Goal: Task Accomplishment & Management: Manage account settings

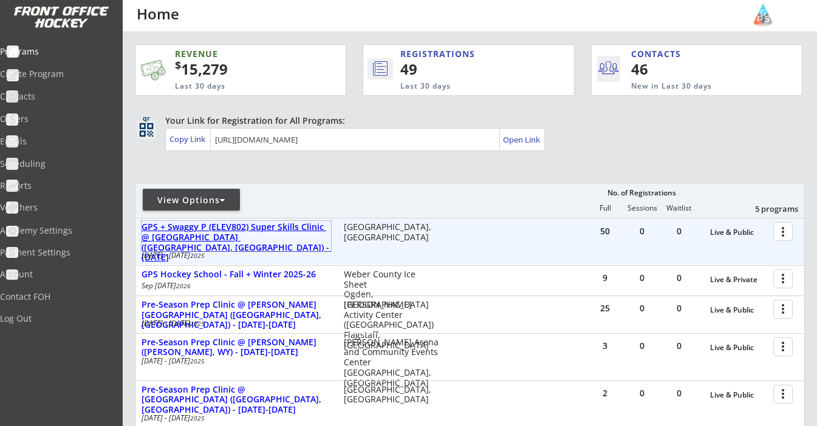
click at [271, 227] on div "GPS + Swaggy P (ELEV802) Super Skills Clinic @ [GEOGRAPHIC_DATA] ([GEOGRAPHIC_D…" at bounding box center [235, 242] width 189 height 41
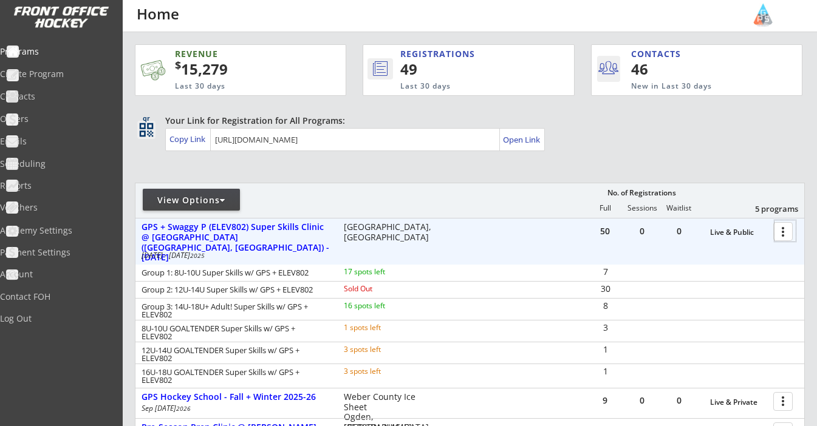
click at [783, 233] on div at bounding box center [784, 230] width 21 height 21
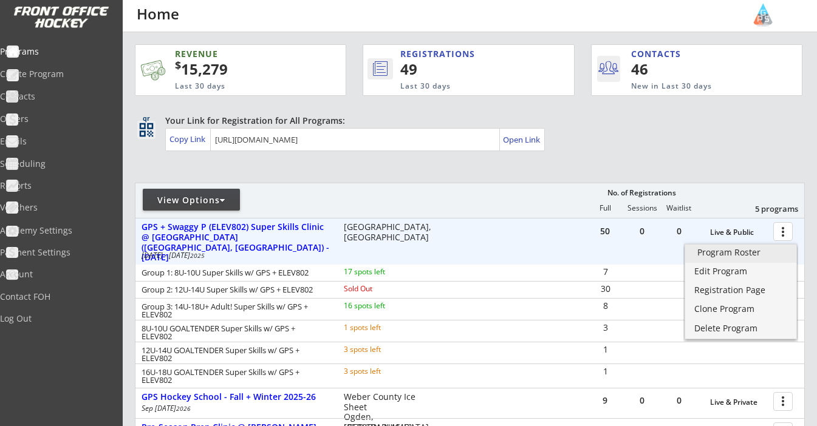
click at [746, 254] on div "Program Roster" at bounding box center [740, 252] width 87 height 9
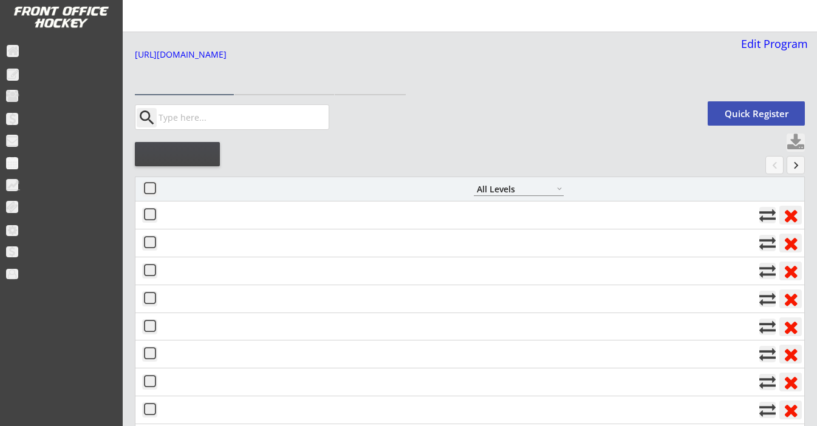
select select ""All Levels""
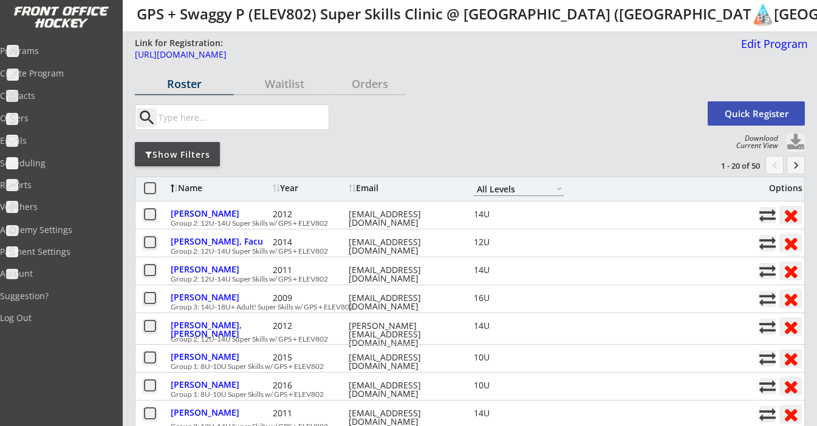
click at [793, 144] on button at bounding box center [795, 143] width 18 height 18
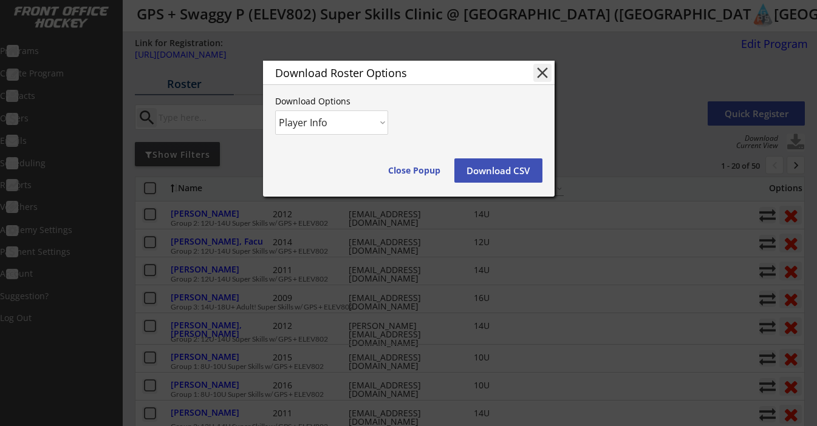
select select ""Player and Order Info""
click at [503, 171] on button "Download CSV" at bounding box center [498, 170] width 88 height 24
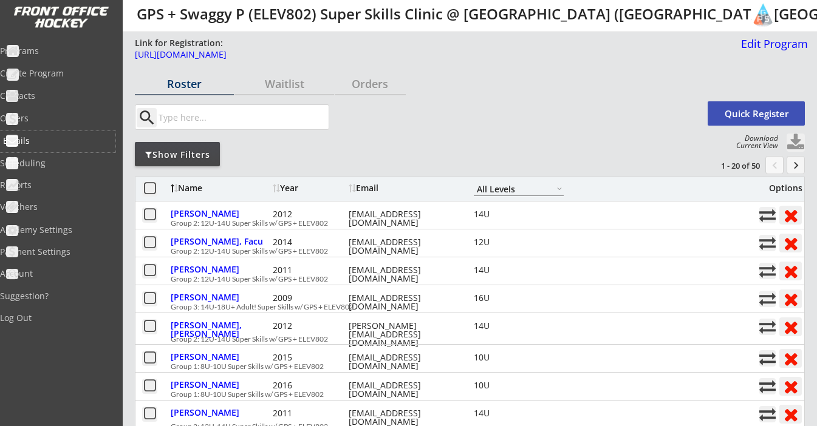
click at [28, 140] on div "Emails" at bounding box center [57, 141] width 109 height 9
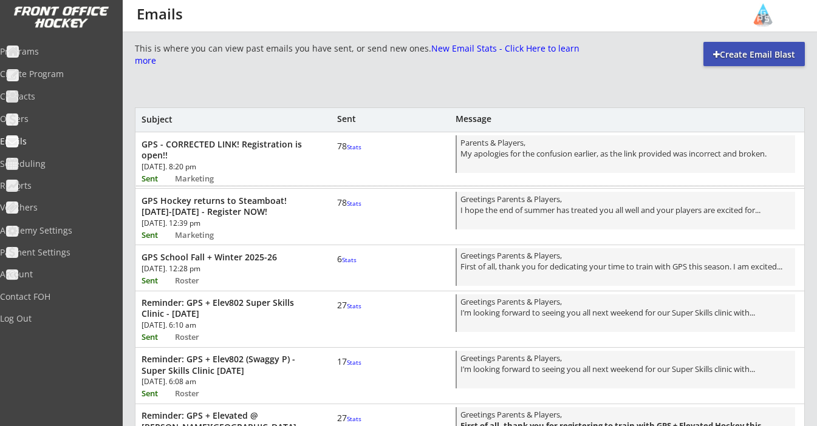
click at [218, 148] on div "GPS - CORRECTED LINK! Registration is open!!" at bounding box center [224, 150] width 166 height 22
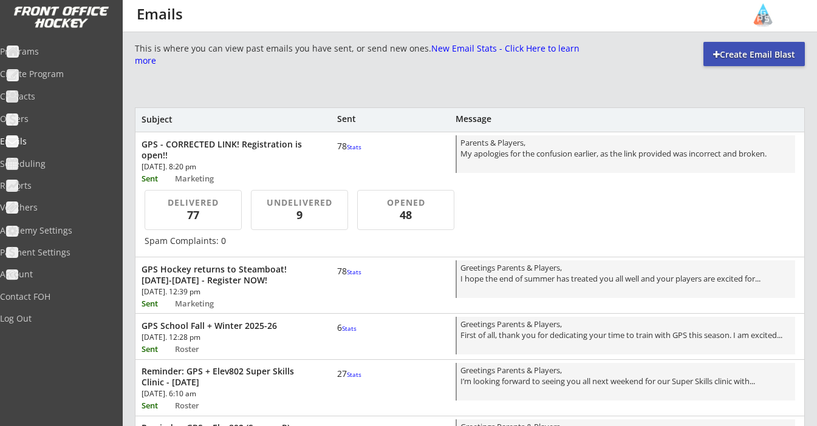
scroll to position [35, 0]
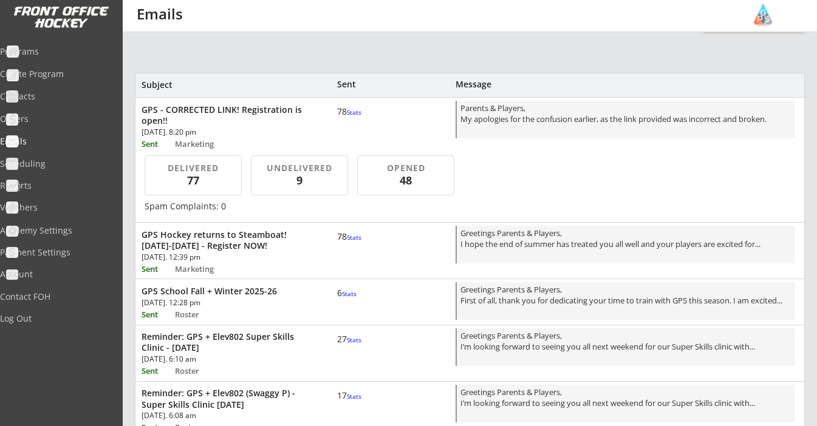
click at [202, 338] on div "Reminder: GPS + Elev802 Super Skills Clinic - August 30th" at bounding box center [224, 343] width 166 height 22
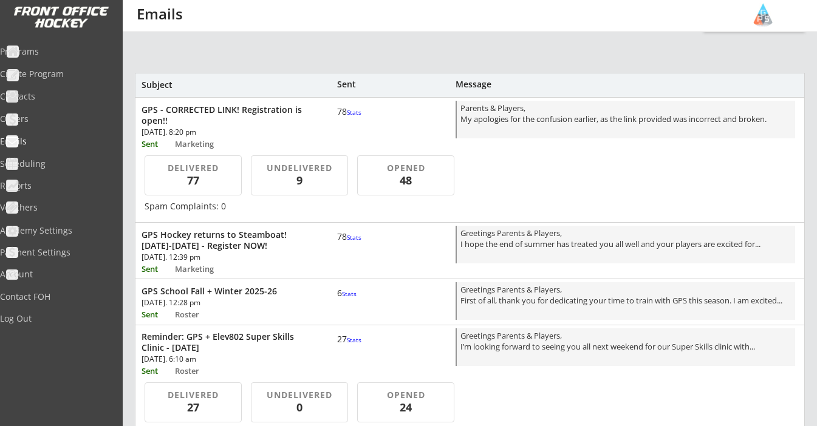
scroll to position [120, 0]
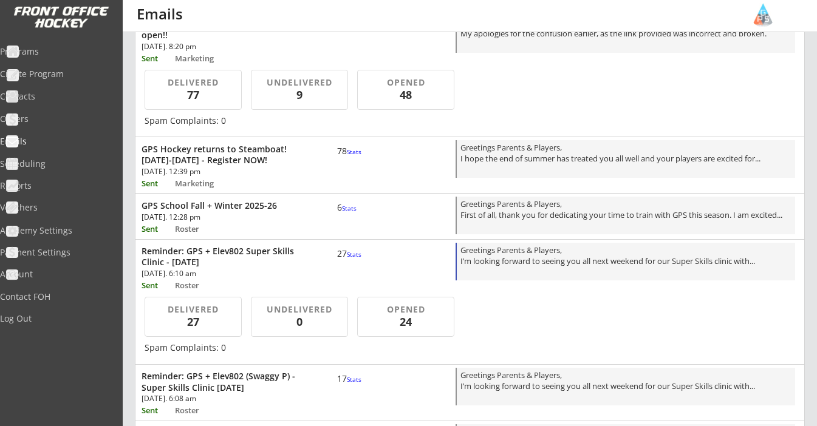
click at [533, 263] on div "Greetings Parents & Players, I’m looking forward to seeing you all next weekend…" at bounding box center [625, 263] width 331 height 36
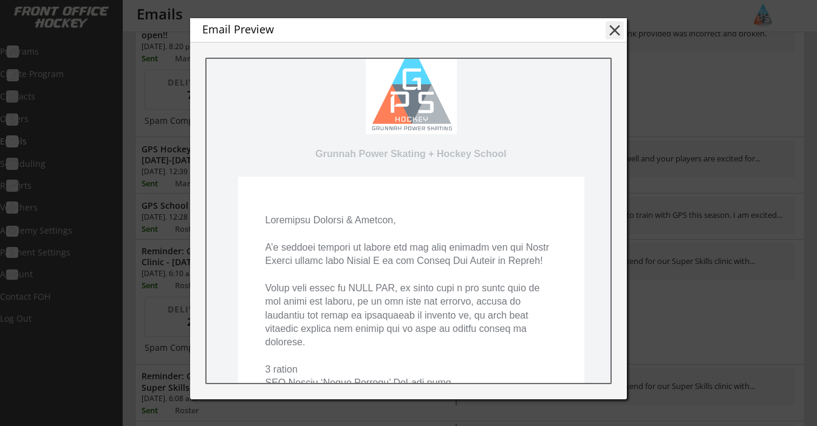
scroll to position [73, 0]
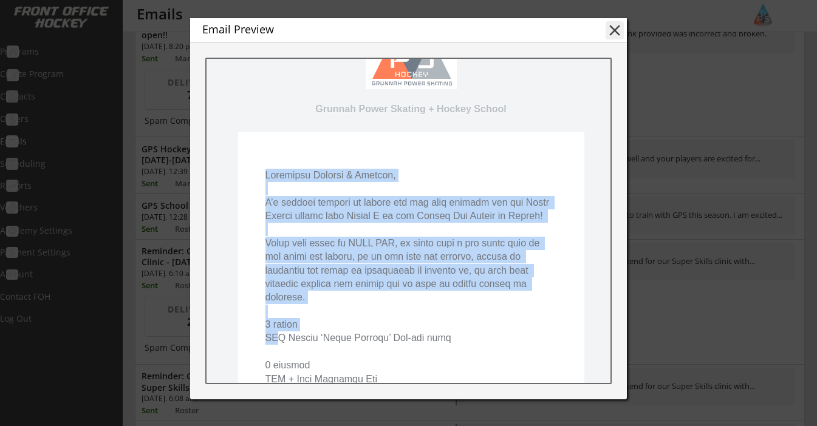
drag, startPoint x: 268, startPoint y: 252, endPoint x: 282, endPoint y: 320, distance: 69.4
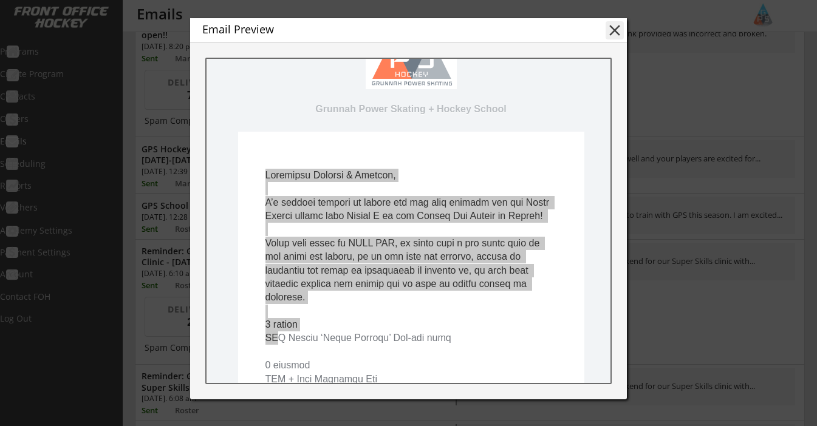
click at [616, 29] on button "close" at bounding box center [614, 30] width 18 height 18
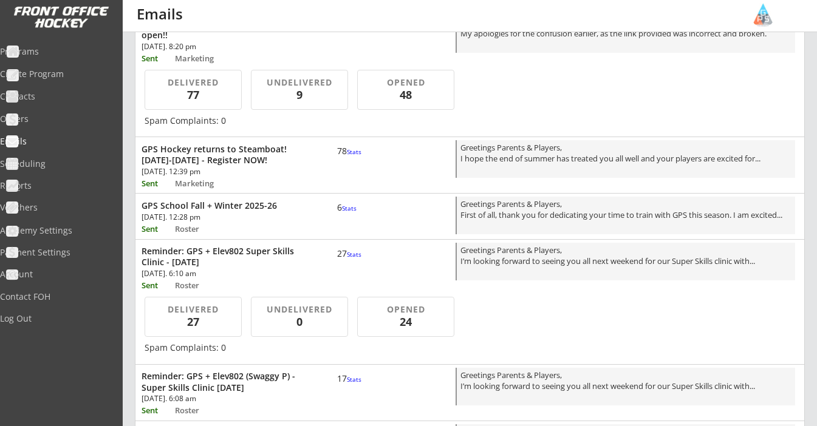
click at [193, 242] on div "Reminder: GPS + Elev802 Super Skills Clinic - August 30th Sat, Aug 23rd, 2025. …" at bounding box center [469, 266] width 669 height 53
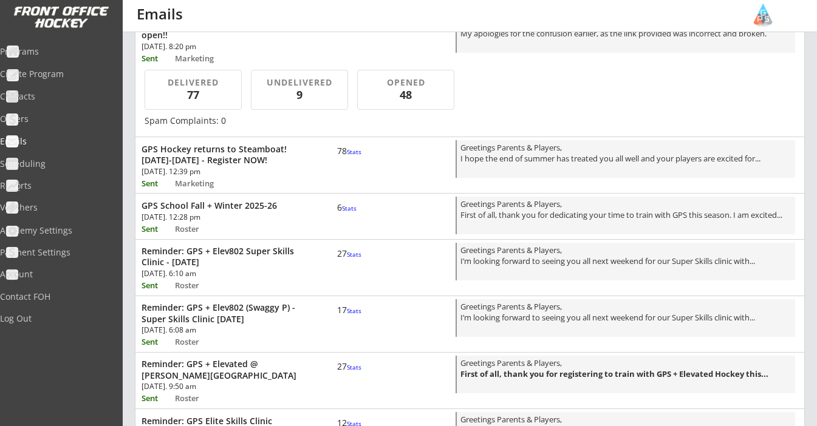
click at [225, 304] on div "Reminder: GPS + Elev802 (Swaggy P) - Super Skills Clinic August 30" at bounding box center [224, 313] width 166 height 22
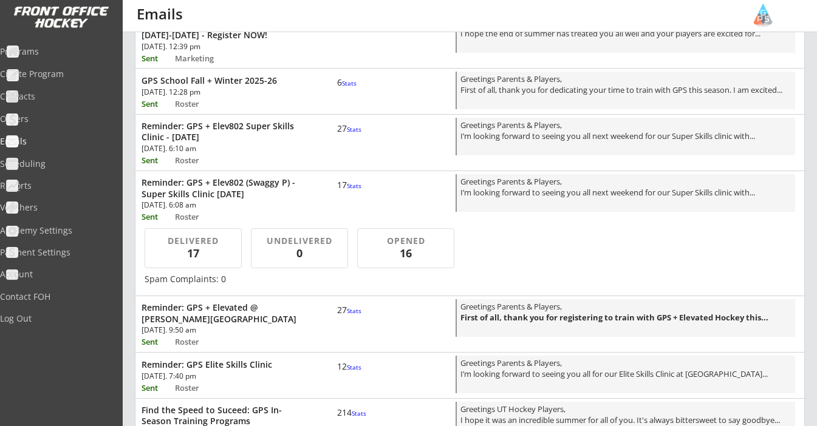
scroll to position [246, 0]
click at [511, 202] on div "Greetings Parents & Players, I’m looking forward to seeing you all next weekend…" at bounding box center [625, 193] width 331 height 36
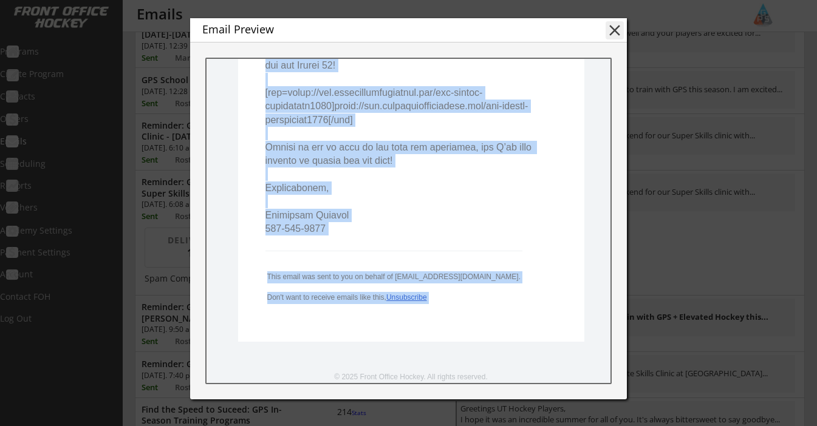
scroll to position [7, 0]
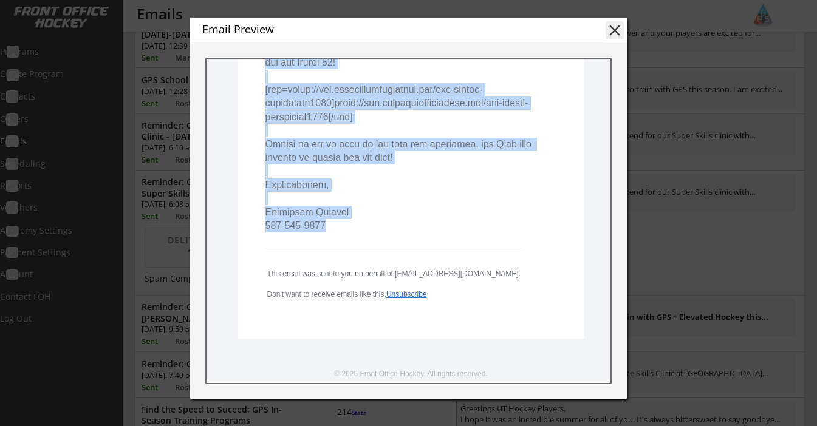
drag, startPoint x: 265, startPoint y: 250, endPoint x: 335, endPoint y: 195, distance: 89.1
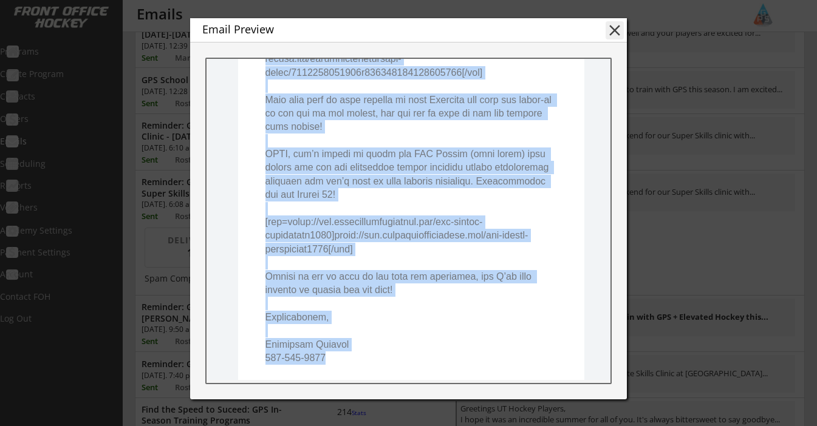
scroll to position [545, 0]
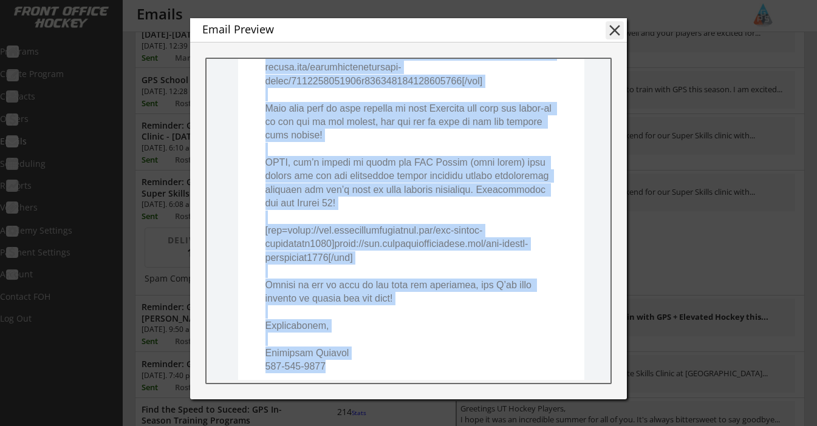
copy pre "Greetings Parents & Players, I’m looking forward to seeing you all next weekend…"
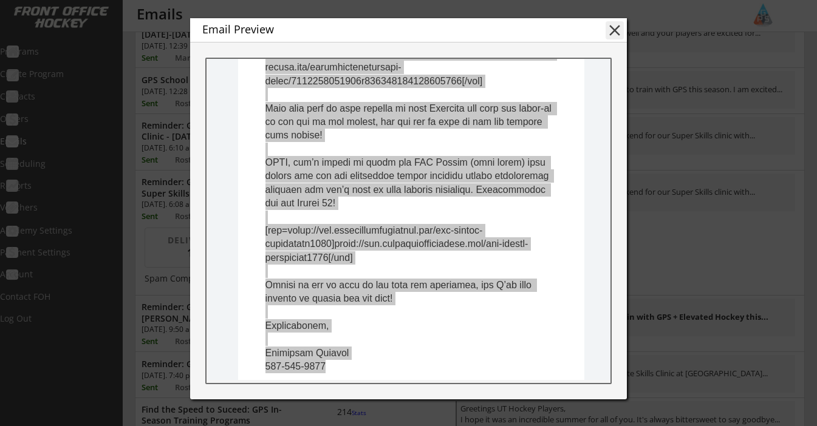
click at [619, 32] on button "close" at bounding box center [614, 30] width 18 height 18
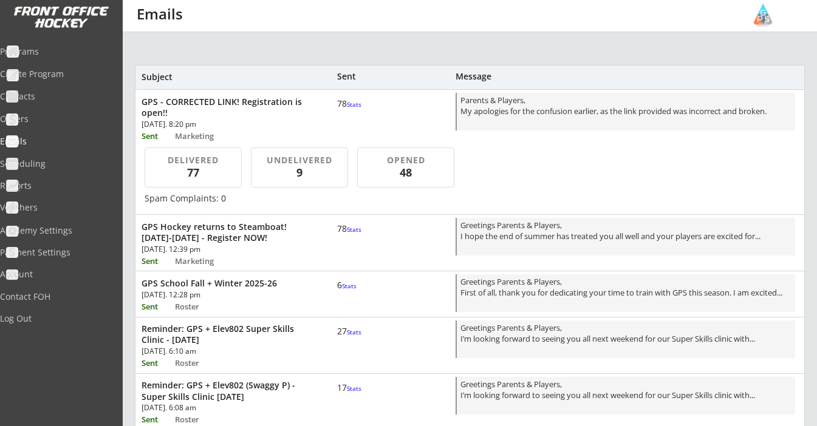
scroll to position [39, 0]
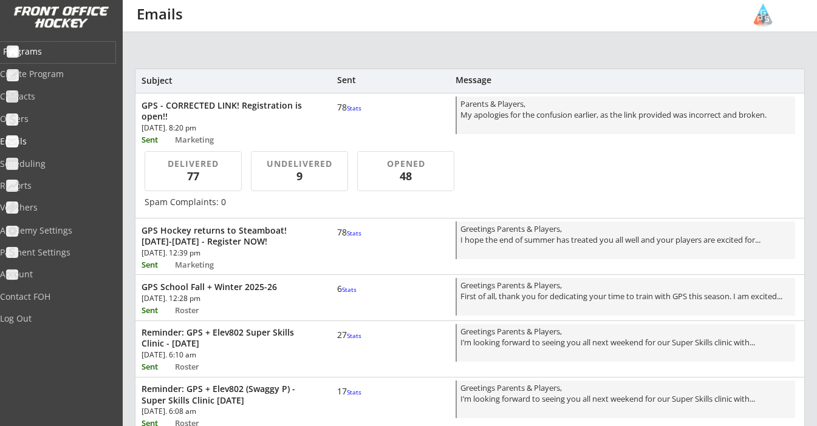
click at [50, 55] on div "Programs" at bounding box center [57, 51] width 109 height 9
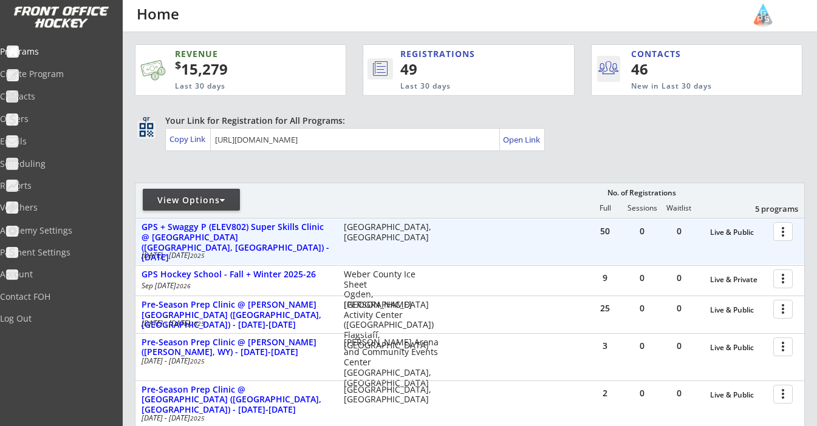
scroll to position [61, 0]
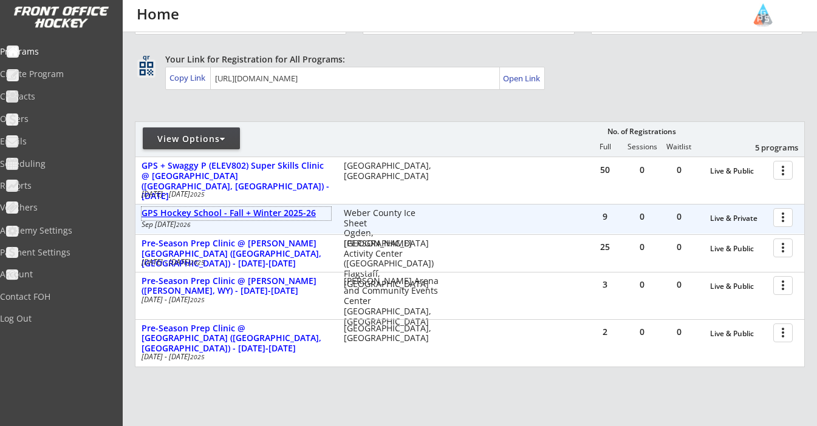
click at [256, 216] on div "GPS Hockey School - Fall + Winter 2025-26" at bounding box center [235, 213] width 189 height 10
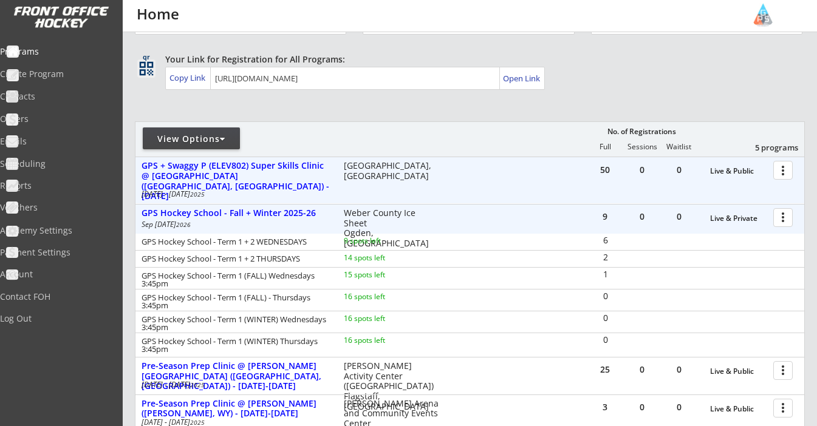
click at [785, 174] on div at bounding box center [784, 169] width 21 height 21
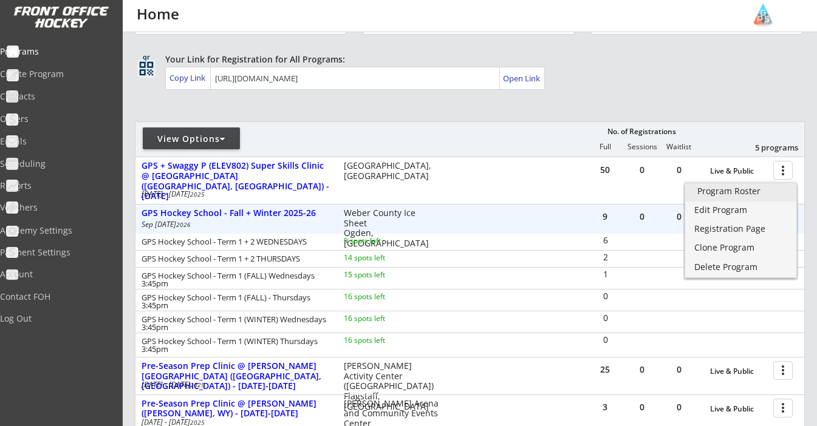
click at [748, 195] on div "Program Roster" at bounding box center [740, 191] width 87 height 9
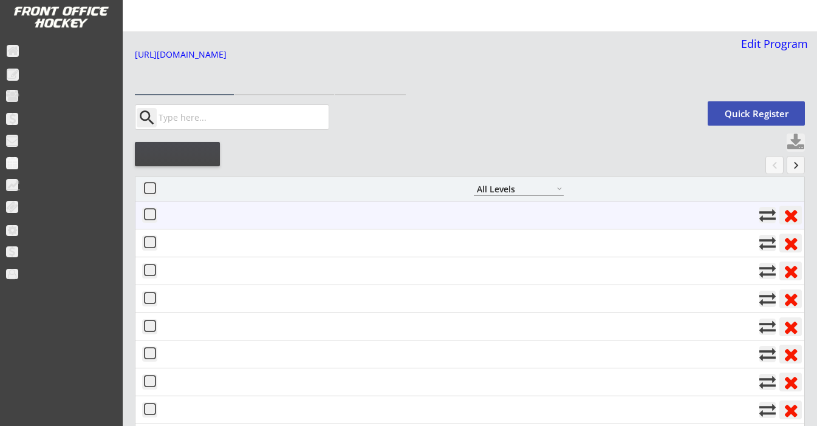
select select ""All Levels""
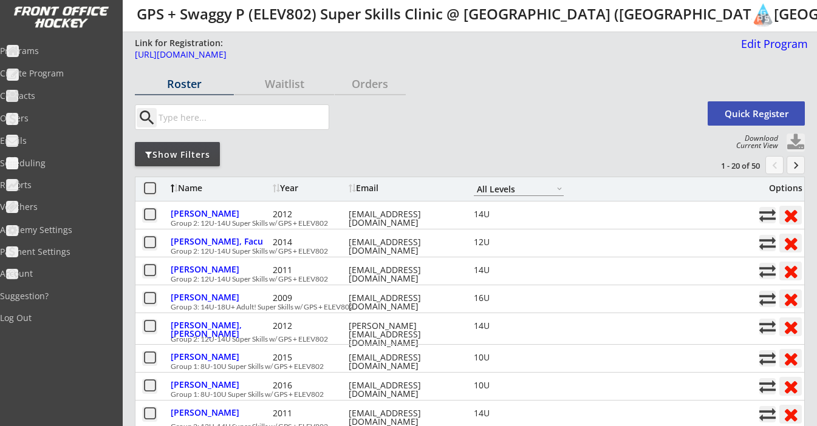
click at [180, 155] on div "Show Filters" at bounding box center [177, 155] width 85 height 12
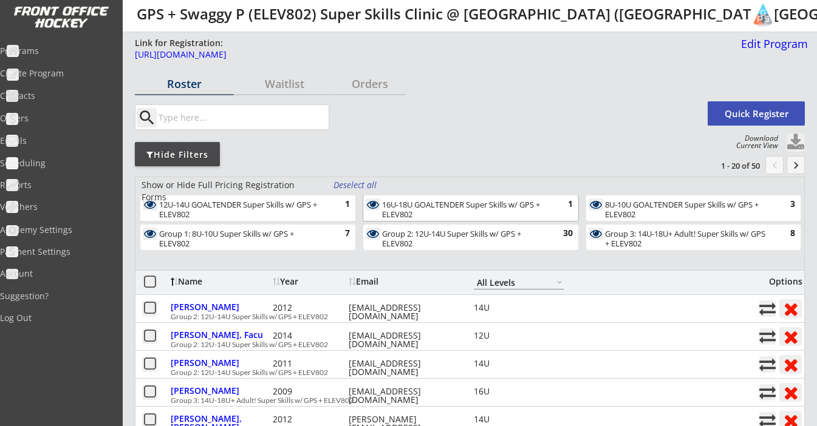
click at [454, 213] on div "16U-18U GOALTENDER Super Skills w/ GPS + ELEV802" at bounding box center [463, 209] width 163 height 19
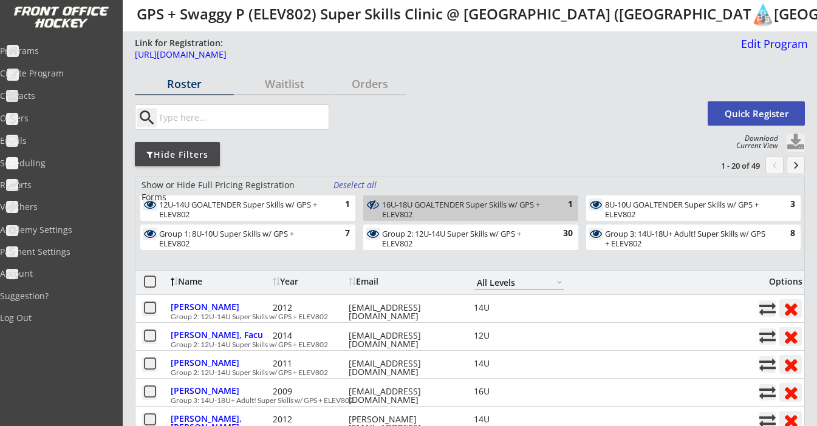
click at [250, 233] on div "Group 1: 8U-10U Super Skills w/ GPS + ELEV802" at bounding box center [240, 239] width 163 height 19
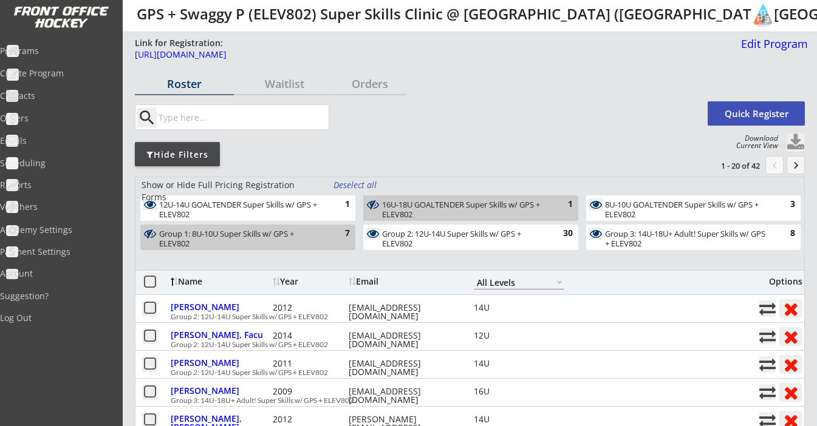
click at [253, 214] on div "12U-14U GOALTENDER Super Skills w/ GPS + ELEV802" at bounding box center [240, 209] width 163 height 19
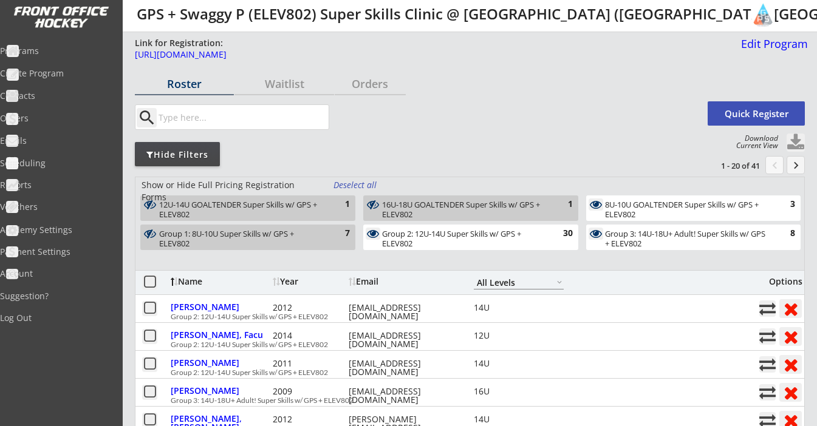
click at [633, 188] on div "Show or Hide Full Pricing Registration Forms Deselect all 12U-14U GOALTENDER Su…" at bounding box center [470, 224] width 670 height 94
click at [621, 202] on div "8U-10U GOALTENDER Super Skills w/ GPS + ELEV802" at bounding box center [686, 209] width 163 height 19
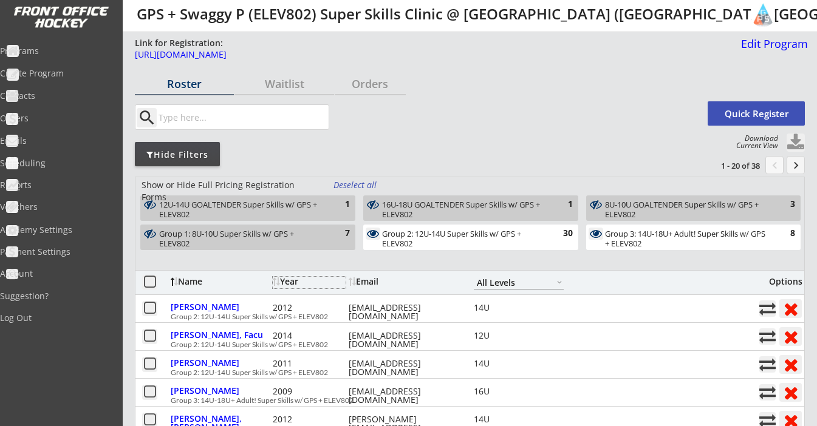
click at [290, 282] on div "Year" at bounding box center [309, 282] width 73 height 9
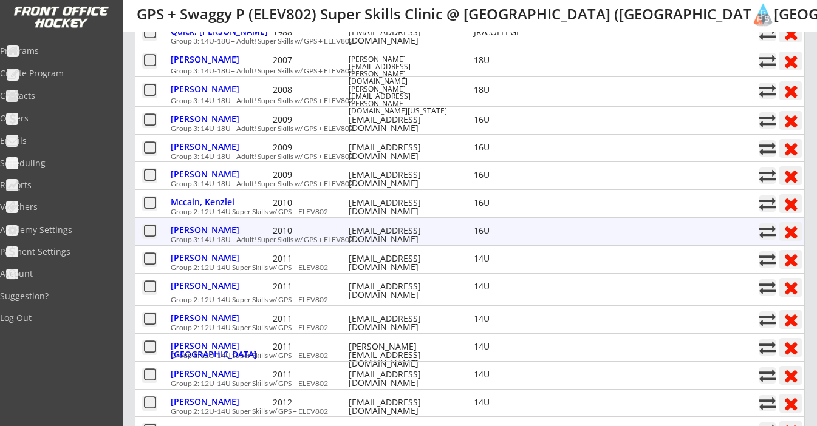
scroll to position [276, 0]
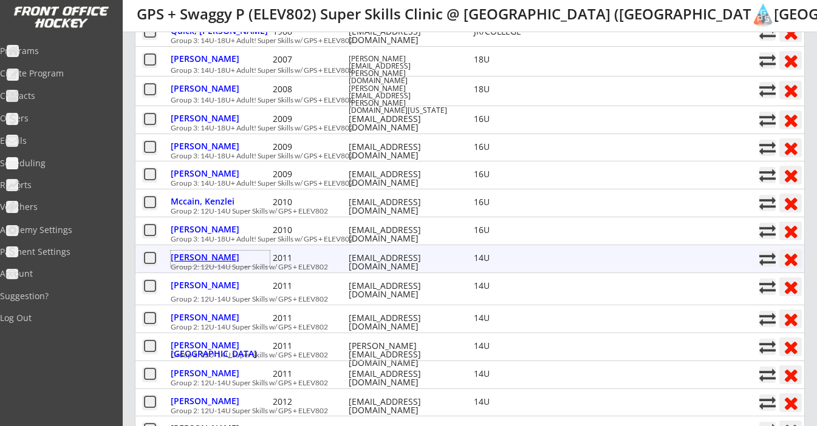
click at [194, 257] on div "[PERSON_NAME]" at bounding box center [220, 257] width 99 height 9
select select ""Forward""
select select ""14U""
select select ""Adult L""
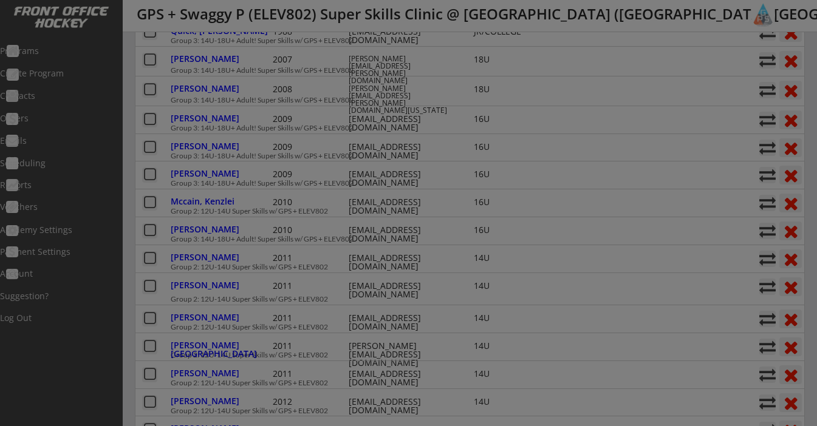
type input "[DEMOGRAPHIC_DATA]"
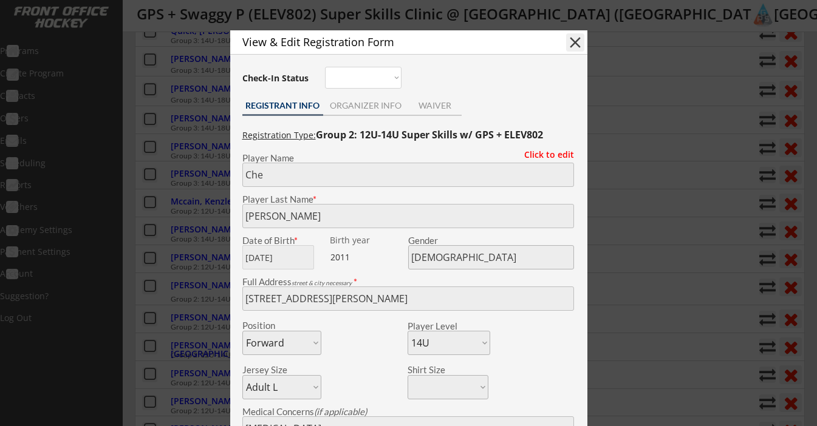
click at [574, 44] on button "close" at bounding box center [575, 42] width 18 height 18
select select ""PLACEHOLDER_1427118222253""
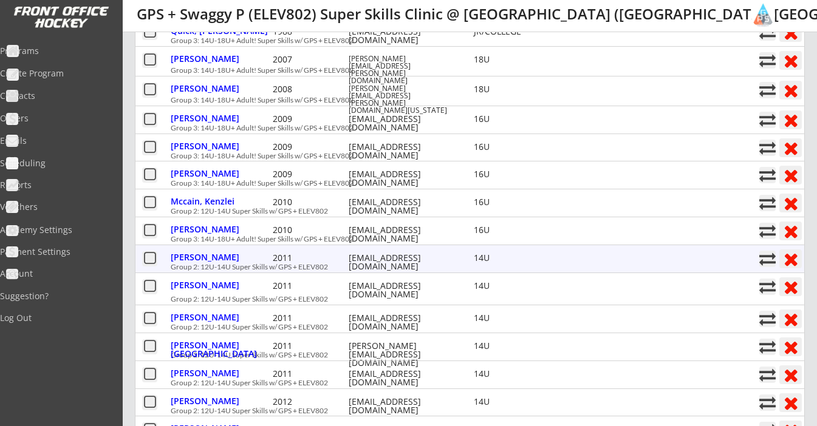
click at [769, 257] on button at bounding box center [767, 259] width 16 height 16
select select ""1348695171700984260__LOOKUP__1751516407377x932325121669988400""
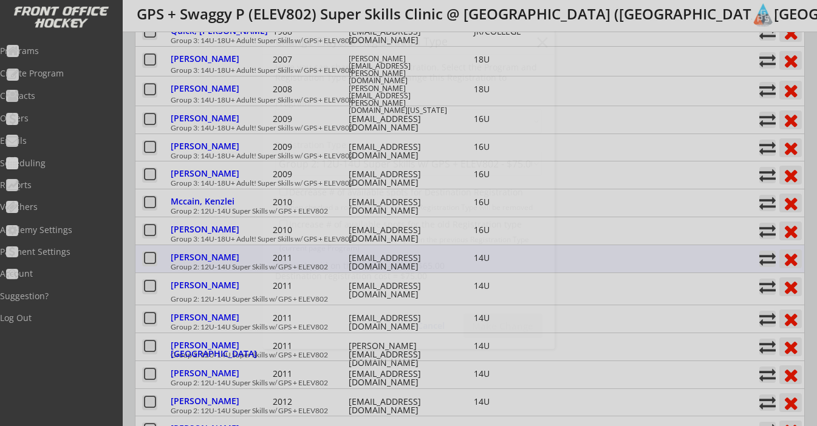
select select ""1348695171700984260__LOOKUP__1751516407377x713253805895450600""
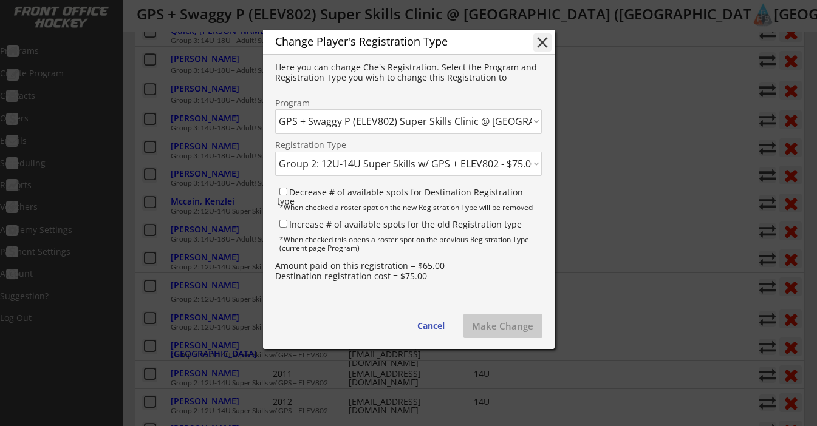
select select ""1348695171700984260__LOOKUP__1751518418788x605154121523920900""
click at [488, 325] on button "Make Change" at bounding box center [502, 326] width 79 height 24
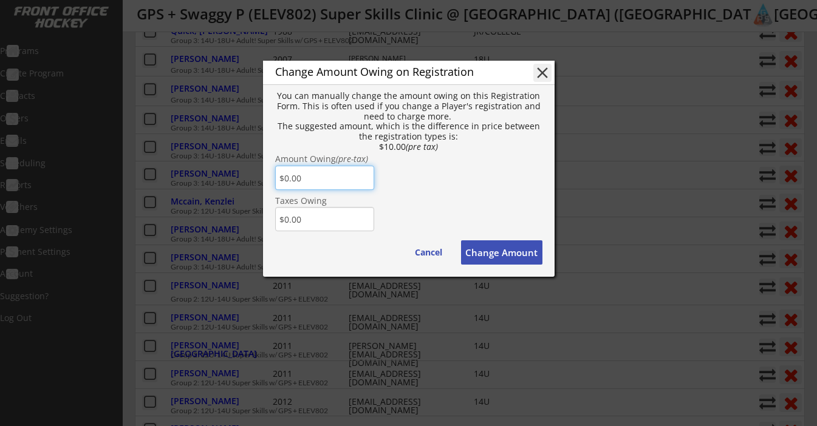
click at [548, 72] on button "close" at bounding box center [542, 73] width 18 height 18
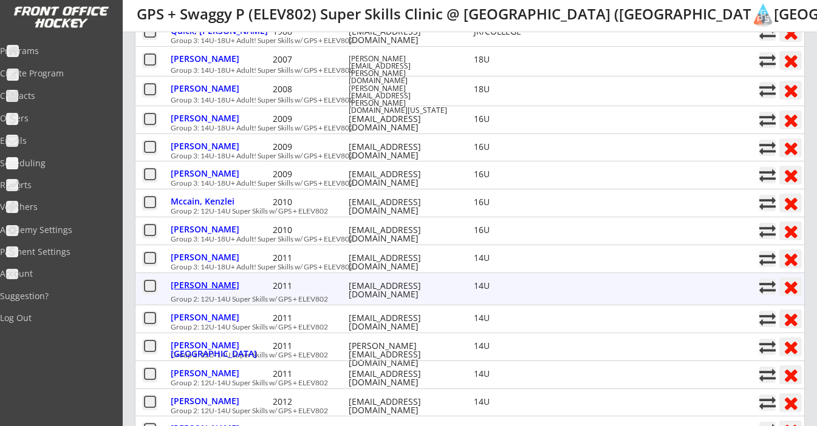
click at [202, 281] on div "[PERSON_NAME]" at bounding box center [220, 285] width 99 height 9
type input "Zabian"
type input "[PERSON_NAME]"
type input "[DATE]"
type input "[DEMOGRAPHIC_DATA]"
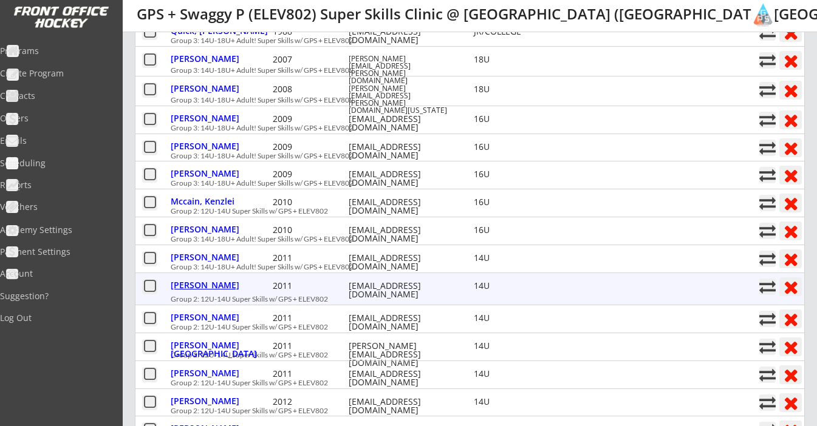
type input "[STREET_ADDRESS]"
select select ""14U""
select select ""Adult M""
type input "[PERSON_NAME]"
type input "[PHONE_NUMBER]"
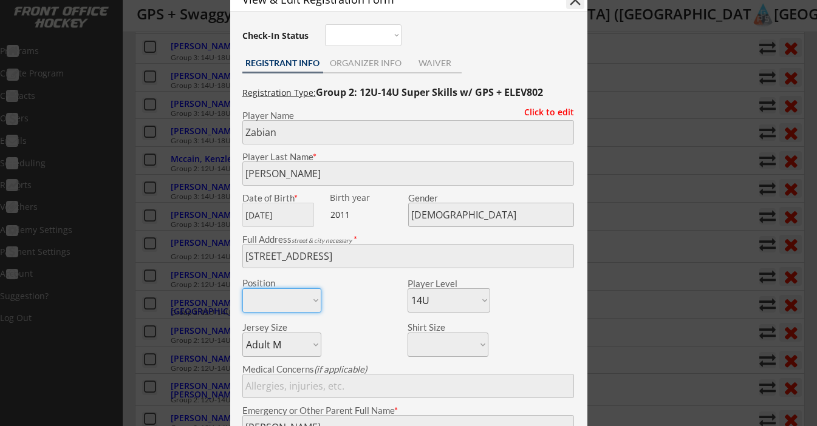
scroll to position [313, 0]
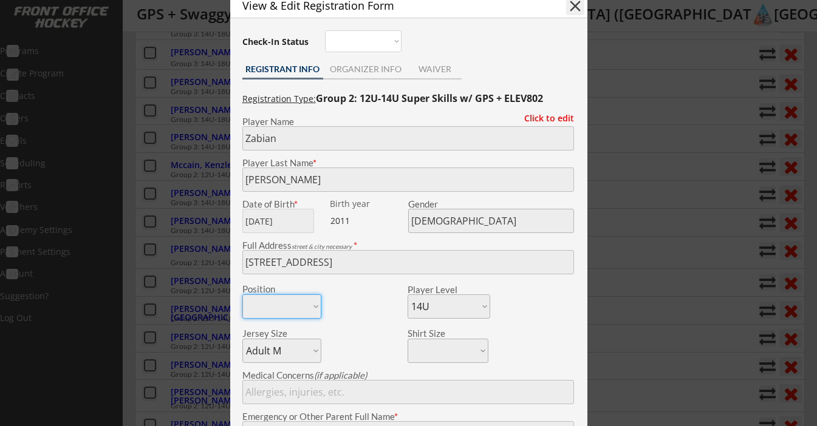
click at [577, 9] on button "close" at bounding box center [575, 6] width 18 height 18
select select ""PLACEHOLDER_1427118222253""
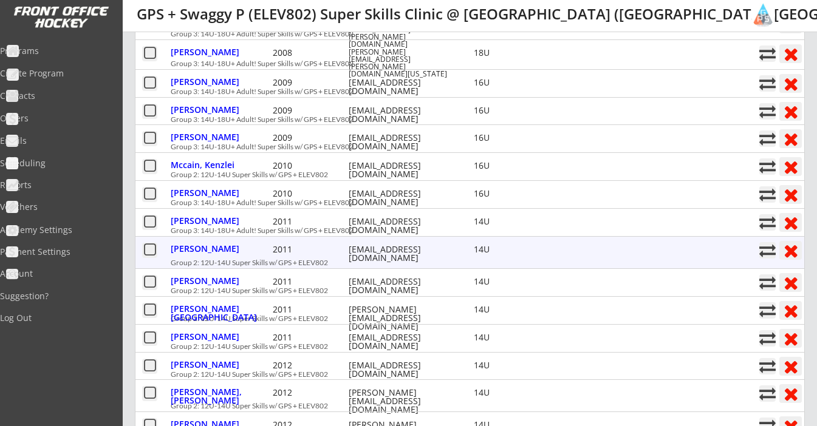
click at [768, 245] on button at bounding box center [767, 250] width 16 height 16
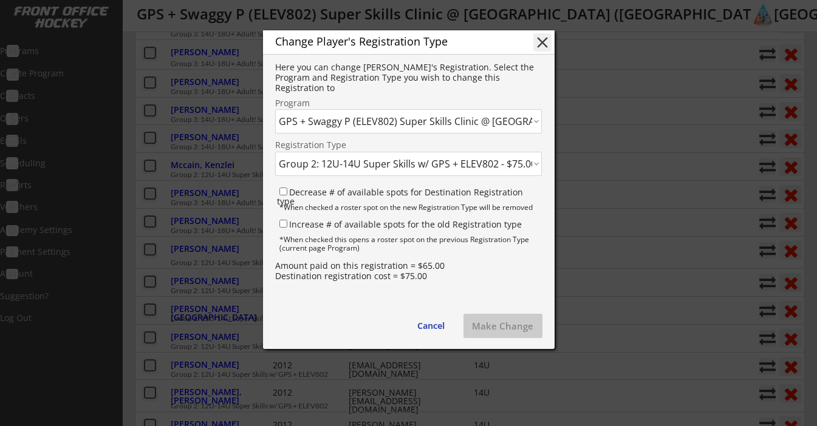
select select ""1348695171700984260__LOOKUP__1751518418788x605154121523920900""
click at [507, 329] on button "Make Change" at bounding box center [502, 326] width 79 height 24
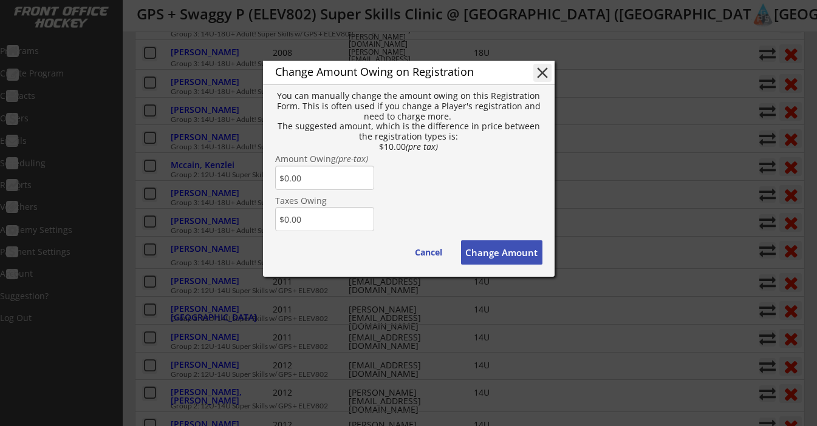
click at [540, 82] on div "Change Amount Owing on Registration close" at bounding box center [408, 73] width 291 height 24
click at [540, 69] on button "close" at bounding box center [542, 73] width 18 height 18
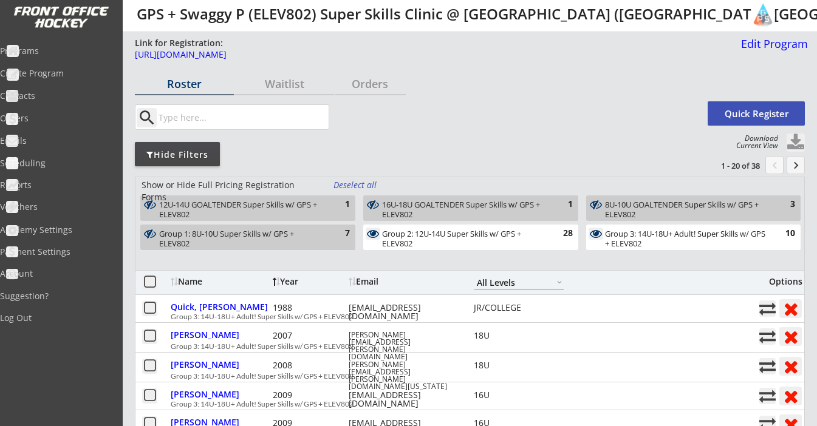
scroll to position [0, 0]
